Goal: Task Accomplishment & Management: Complete application form

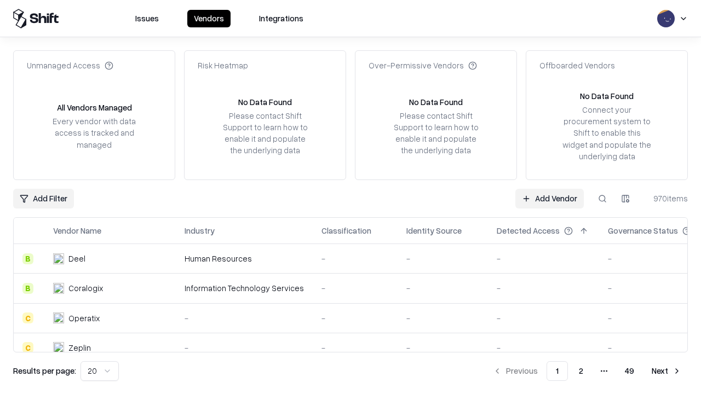
click at [549, 198] on link "Add Vendor" at bounding box center [549, 199] width 68 height 20
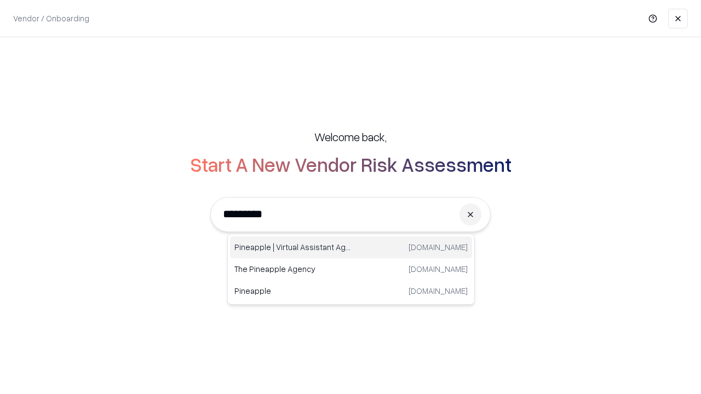
click at [351, 247] on div "Pineapple | Virtual Assistant Agency [DOMAIN_NAME]" at bounding box center [351, 247] width 242 height 22
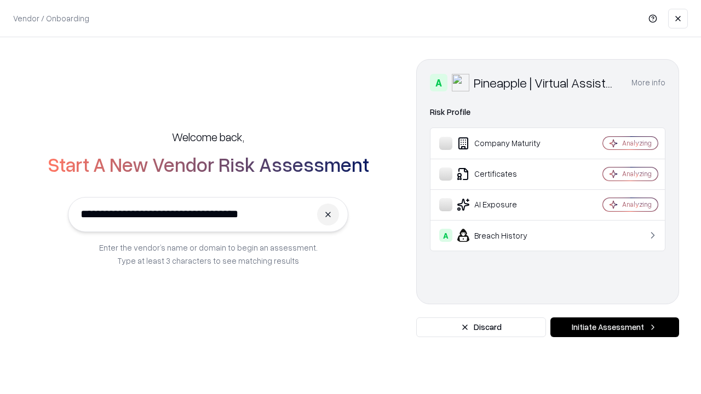
type input "**********"
click at [614, 327] on button "Initiate Assessment" at bounding box center [614, 327] width 129 height 20
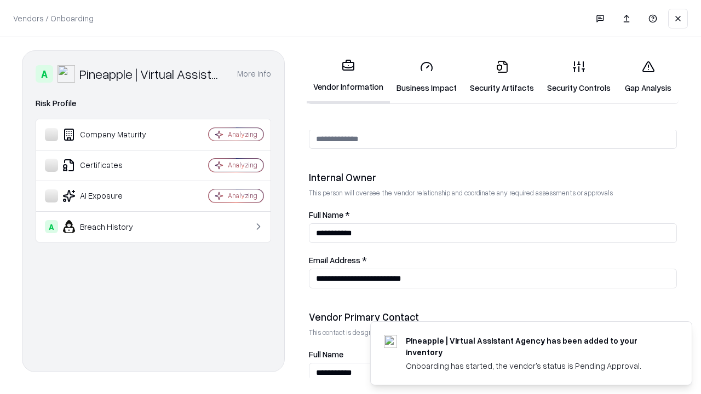
scroll to position [567, 0]
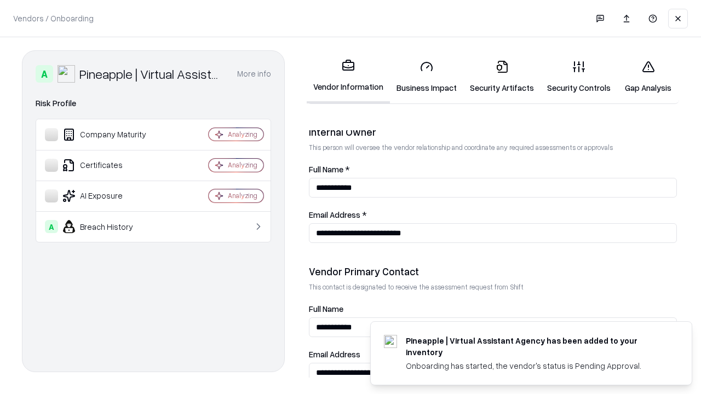
click at [426, 77] on link "Business Impact" at bounding box center [426, 76] width 73 height 51
click at [648, 77] on link "Gap Analysis" at bounding box center [648, 76] width 62 height 51
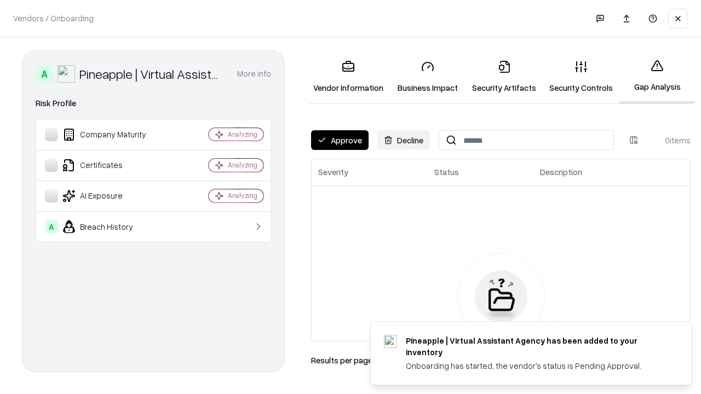
click at [339, 140] on button "Approve" at bounding box center [339, 140] width 57 height 20
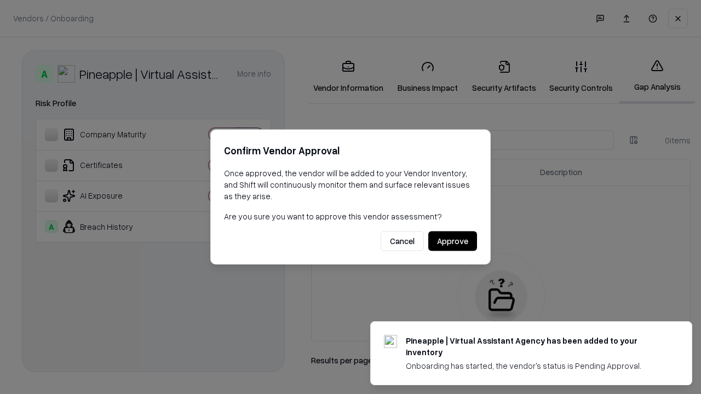
click at [452, 241] on button "Approve" at bounding box center [452, 242] width 49 height 20
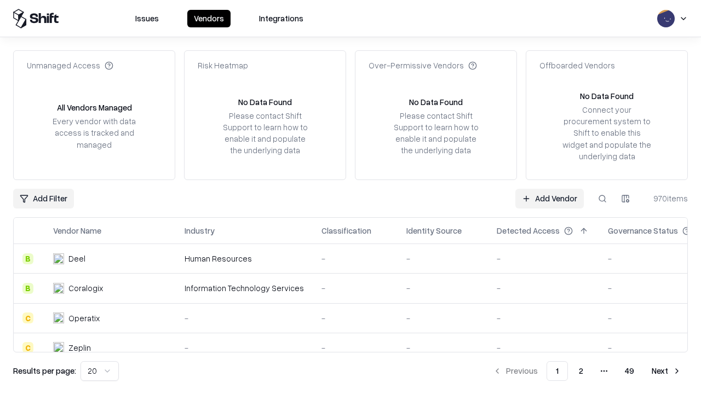
type input "**********"
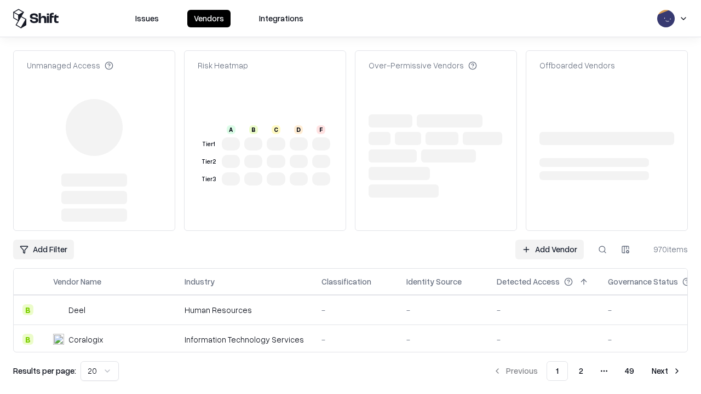
click at [549, 240] on link "Add Vendor" at bounding box center [549, 250] width 68 height 20
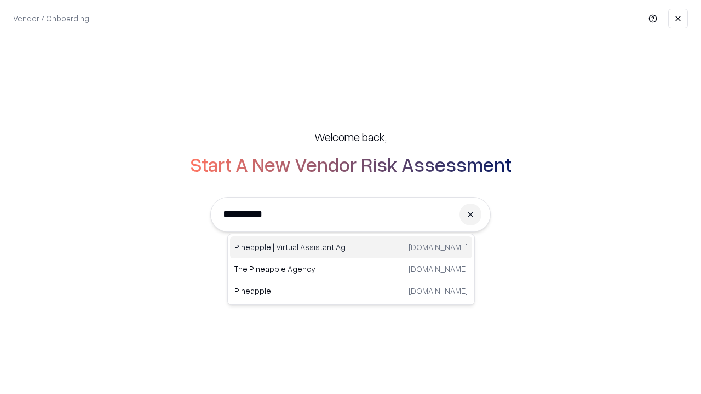
click at [351, 247] on div "Pineapple | Virtual Assistant Agency [DOMAIN_NAME]" at bounding box center [351, 247] width 242 height 22
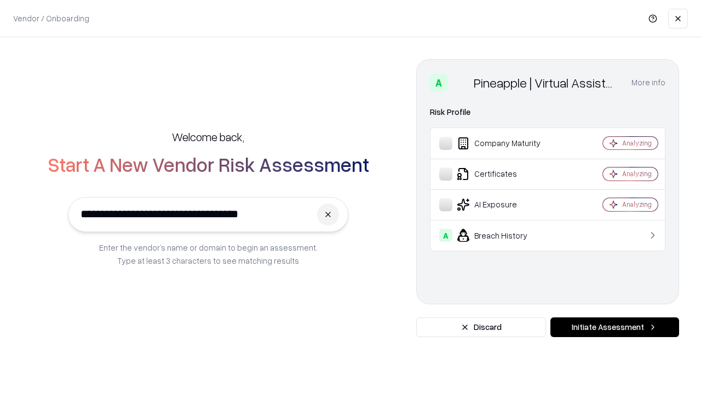
type input "**********"
click at [614, 327] on button "Initiate Assessment" at bounding box center [614, 327] width 129 height 20
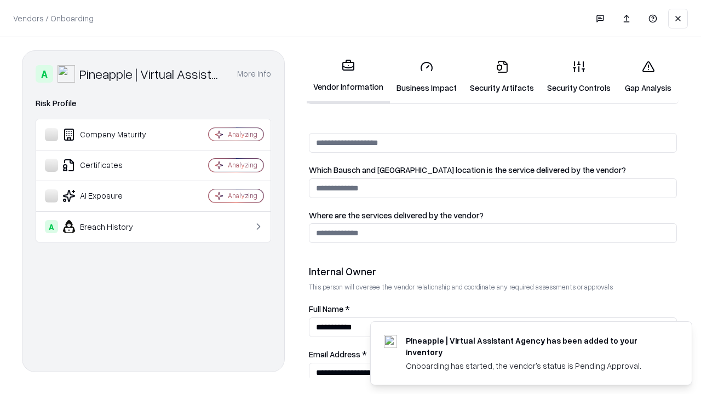
scroll to position [567, 0]
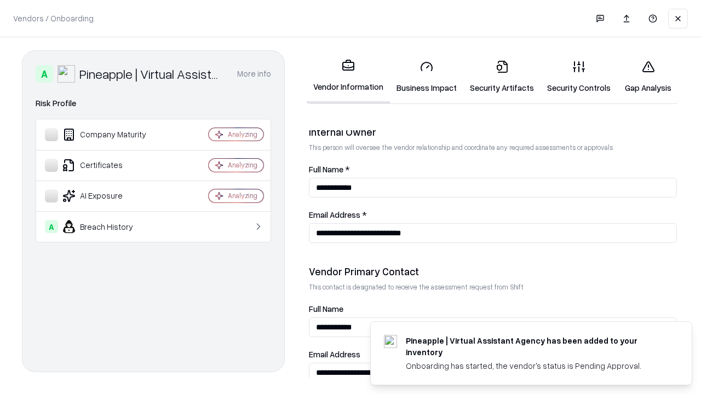
click at [648, 77] on link "Gap Analysis" at bounding box center [648, 76] width 62 height 51
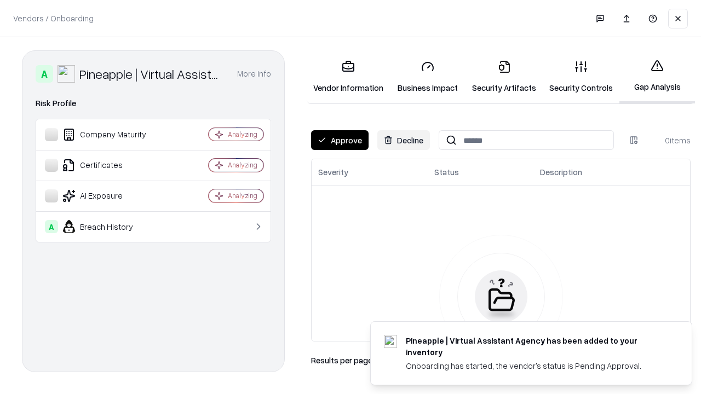
click at [339, 140] on button "Approve" at bounding box center [339, 140] width 57 height 20
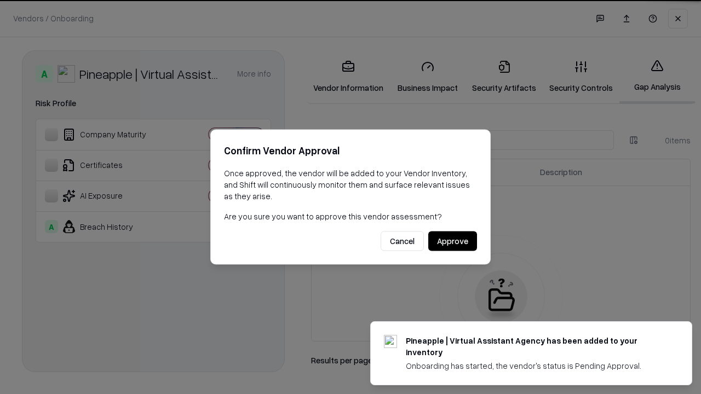
click at [452, 241] on button "Approve" at bounding box center [452, 242] width 49 height 20
